Goal: Task Accomplishment & Management: Manage account settings

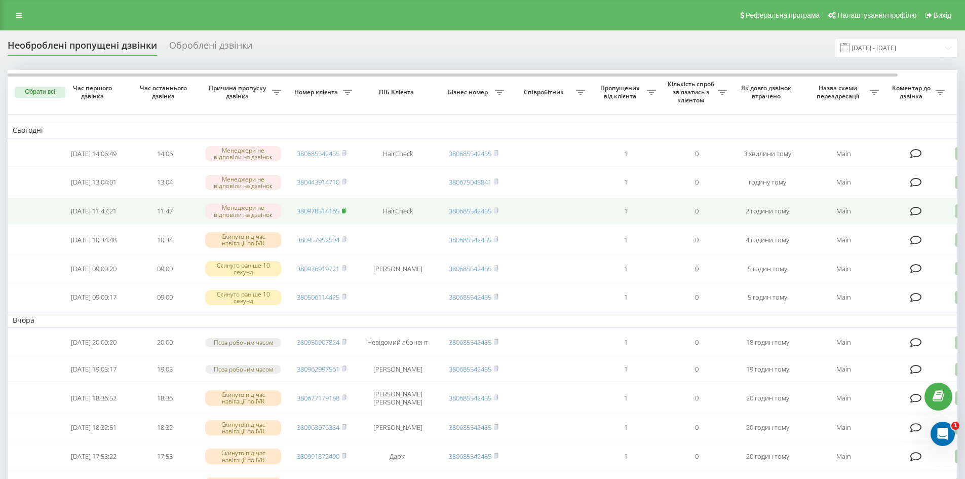
click at [345, 213] on rect at bounding box center [343, 211] width 3 height 5
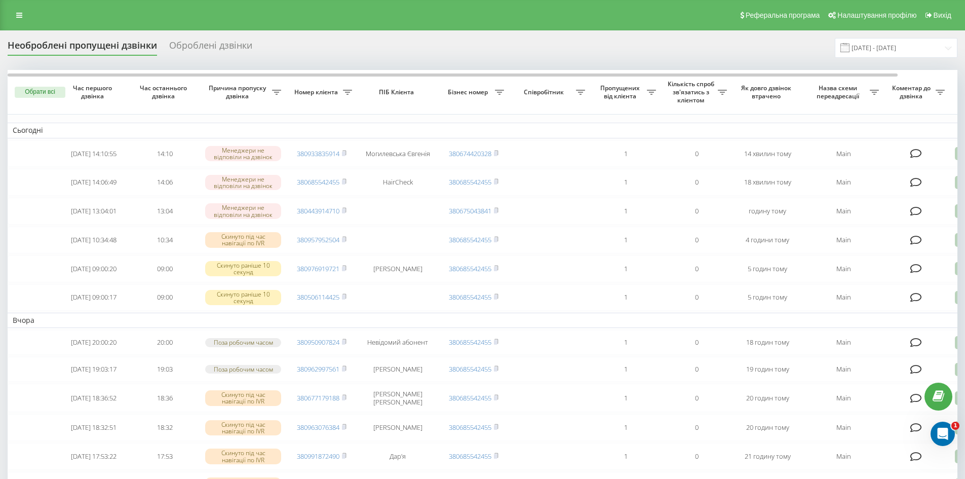
click at [8, 13] on div "Реферальна програма Налаштування профілю Вихід" at bounding box center [482, 15] width 965 height 30
click at [15, 15] on link at bounding box center [19, 15] width 18 height 14
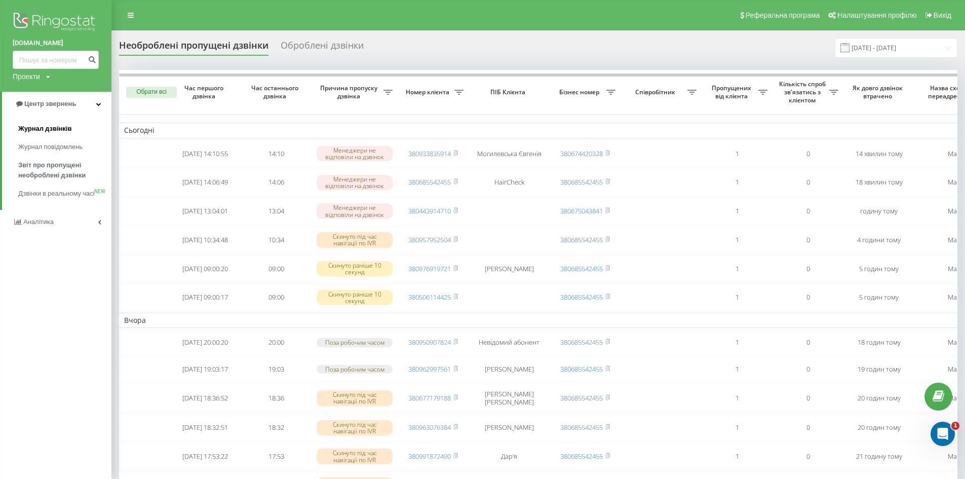
click at [51, 129] on span "Журнал дзвінків" at bounding box center [45, 129] width 54 height 10
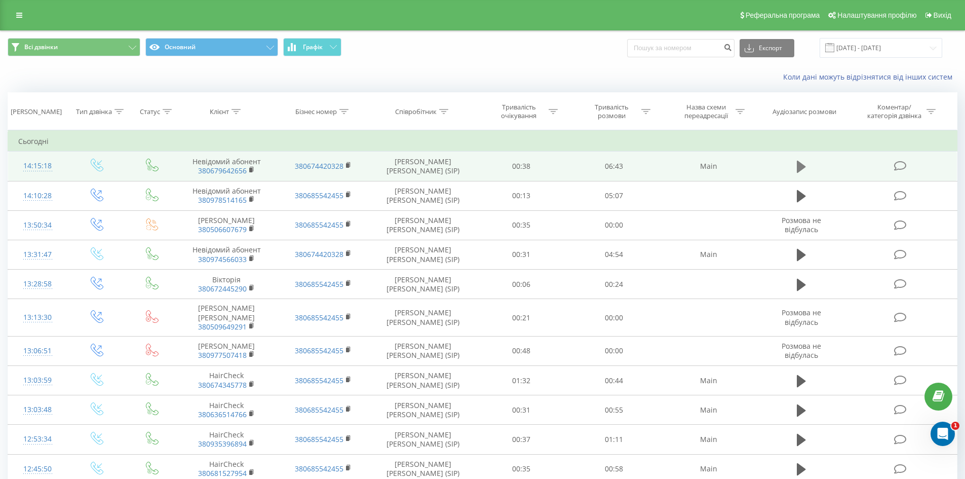
click at [805, 165] on icon at bounding box center [801, 167] width 9 height 14
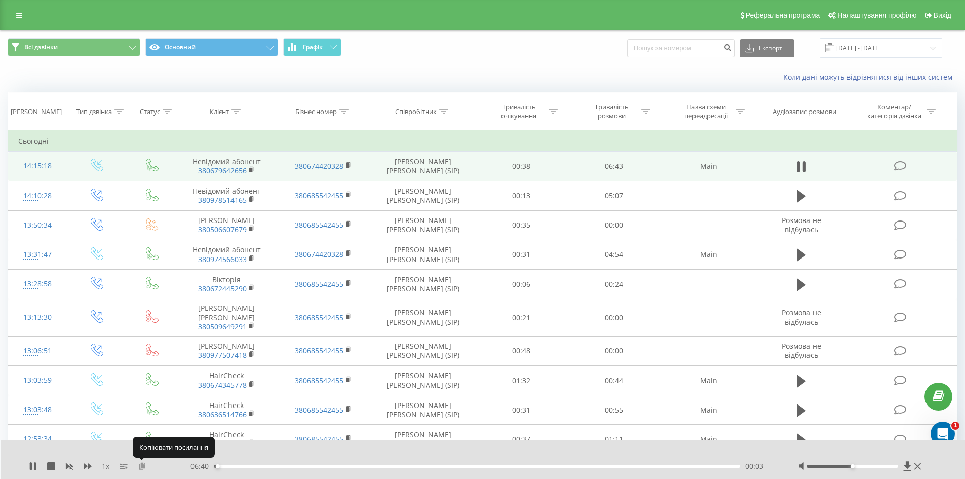
click at [143, 468] on icon at bounding box center [142, 465] width 9 height 7
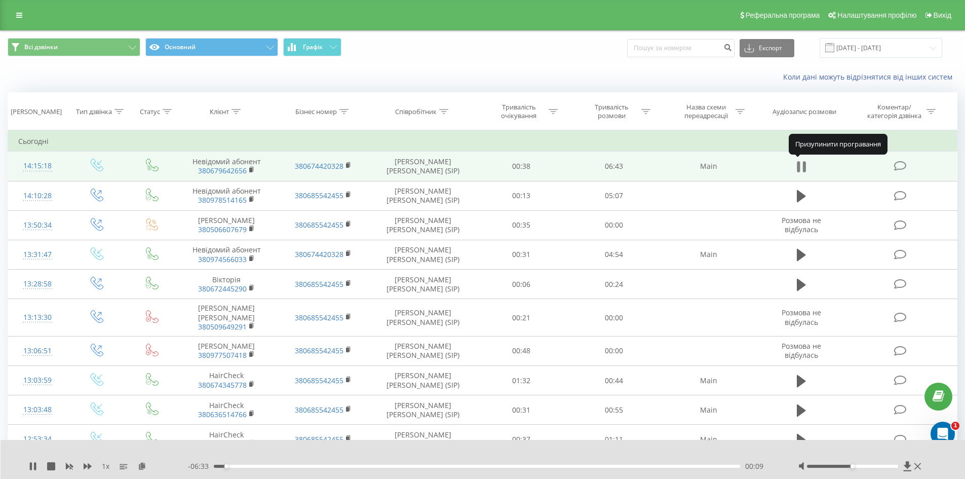
click at [803, 167] on icon at bounding box center [801, 167] width 9 height 14
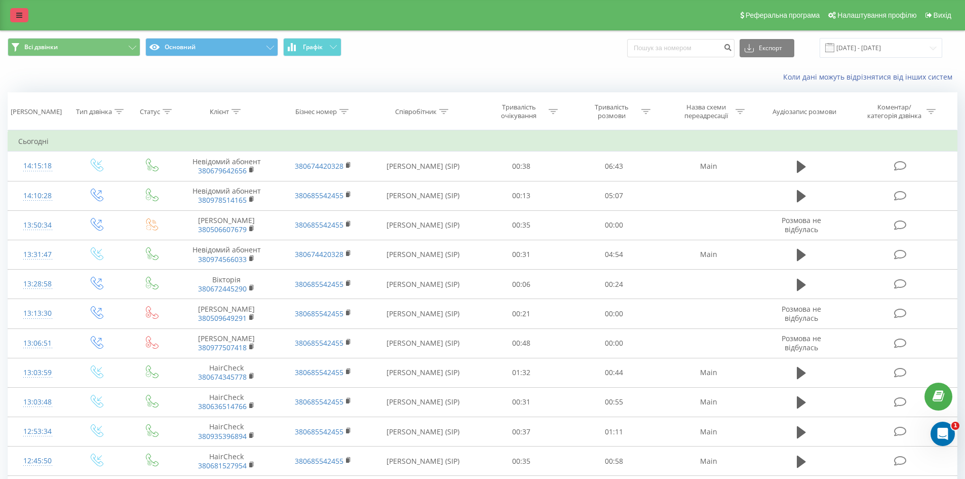
click at [17, 18] on icon at bounding box center [19, 15] width 6 height 7
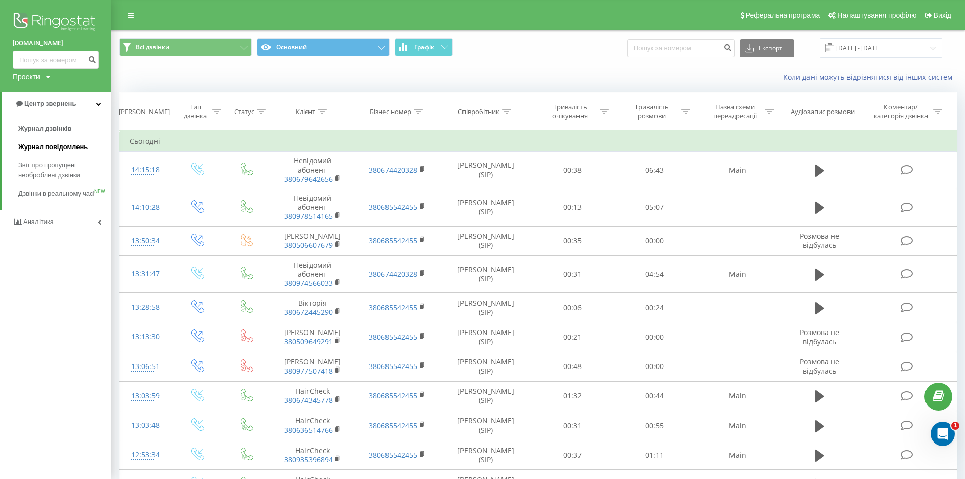
click at [38, 147] on span "Журнал повідомлень" at bounding box center [52, 147] width 69 height 10
click at [68, 165] on span "Звіт про пропущені необроблені дзвінки" at bounding box center [62, 170] width 88 height 20
click at [64, 169] on span "Звіт про пропущені необроблені дзвінки" at bounding box center [62, 170] width 88 height 20
